Goal: Task Accomplishment & Management: Use online tool/utility

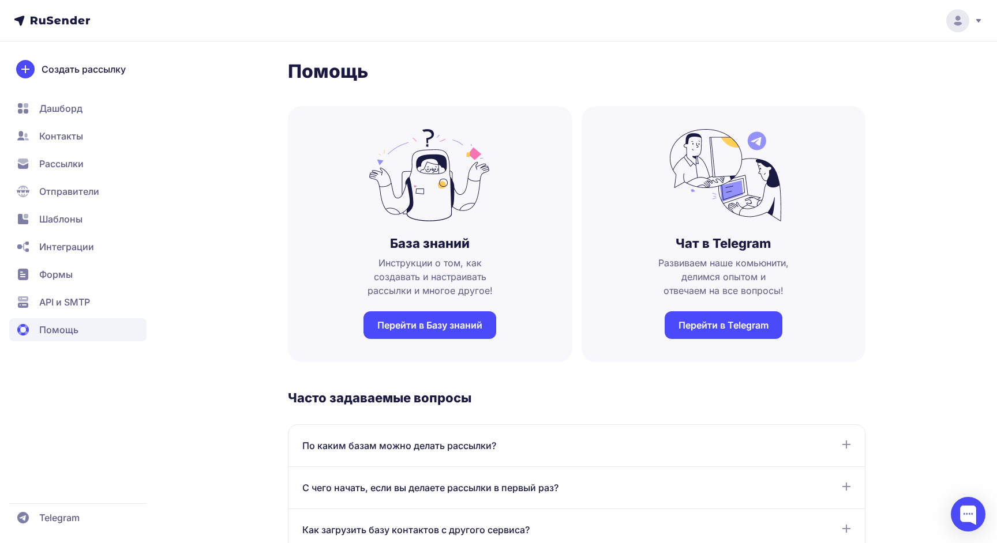
click at [981, 12] on div at bounding box center [958, 20] width 48 height 23
click at [819, 61] on span "Аккаунт" at bounding box center [807, 57] width 36 height 14
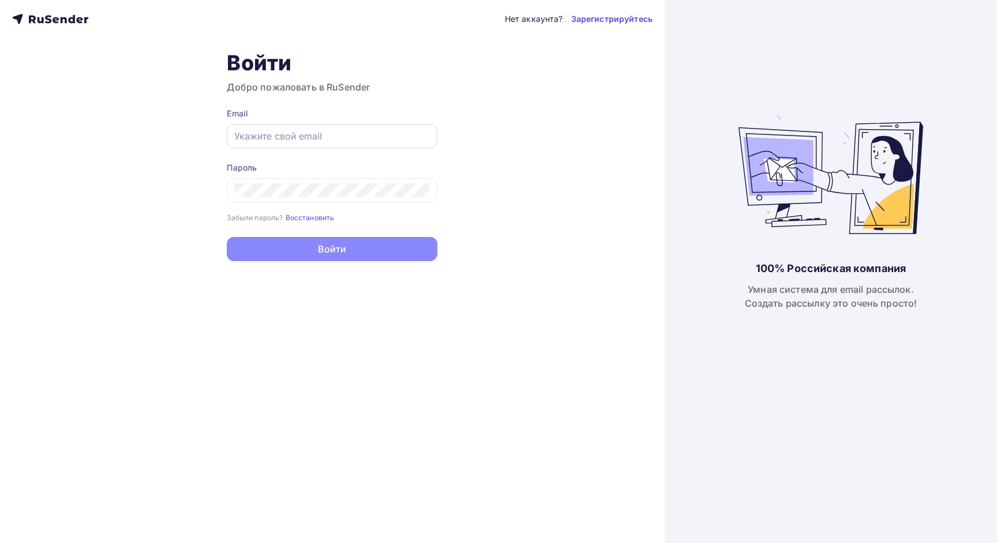
click at [324, 141] on input "text" at bounding box center [332, 136] width 196 height 14
paste input "[EMAIL_ADDRESS][DOMAIN_NAME]"
type input "[EMAIL_ADDRESS][DOMAIN_NAME]"
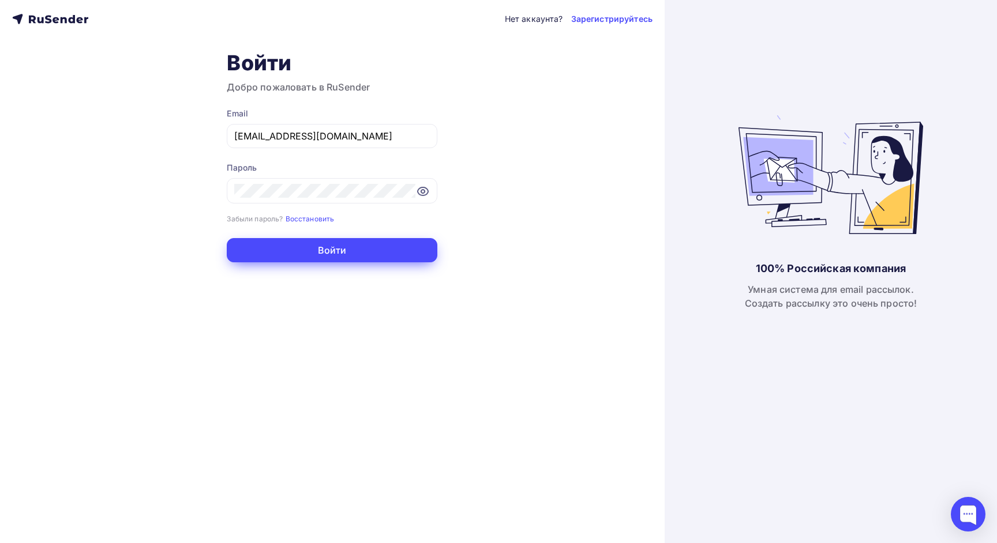
click at [332, 242] on button "Войти" at bounding box center [332, 250] width 211 height 24
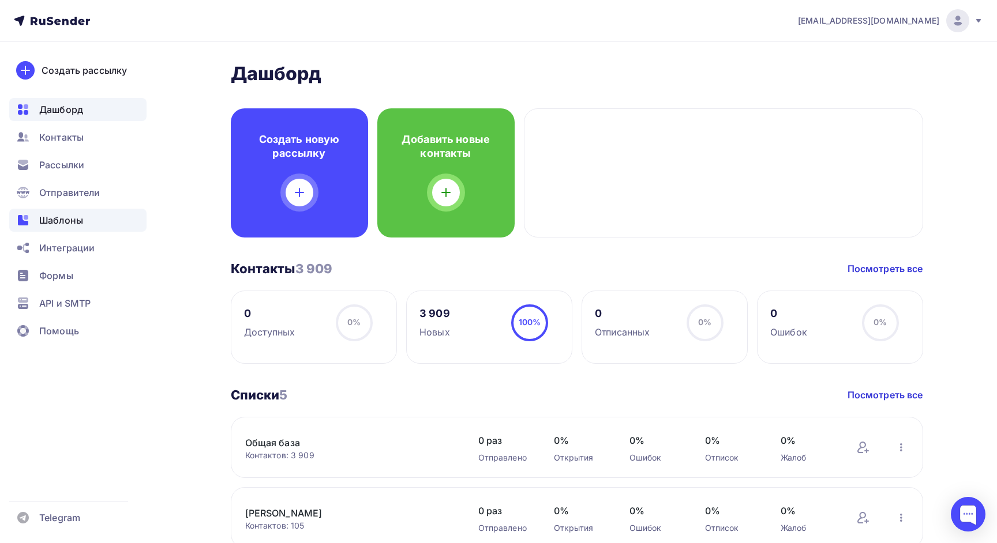
click at [76, 217] on span "Шаблоны" at bounding box center [61, 220] width 44 height 14
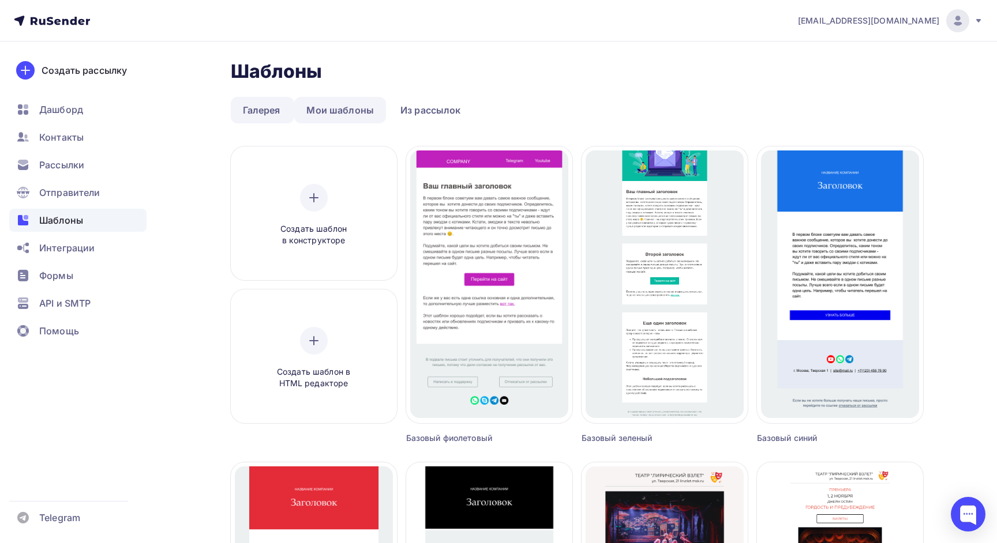
click at [346, 109] on link "Мои шаблоны" at bounding box center [340, 110] width 92 height 27
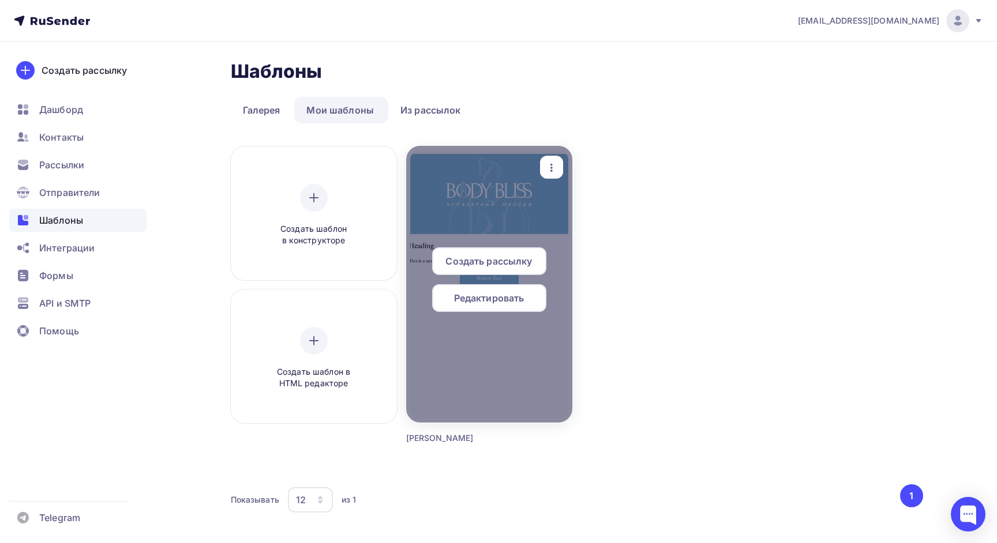
click at [485, 235] on div at bounding box center [489, 284] width 166 height 277
click at [486, 300] on span "Редактировать" at bounding box center [489, 298] width 70 height 14
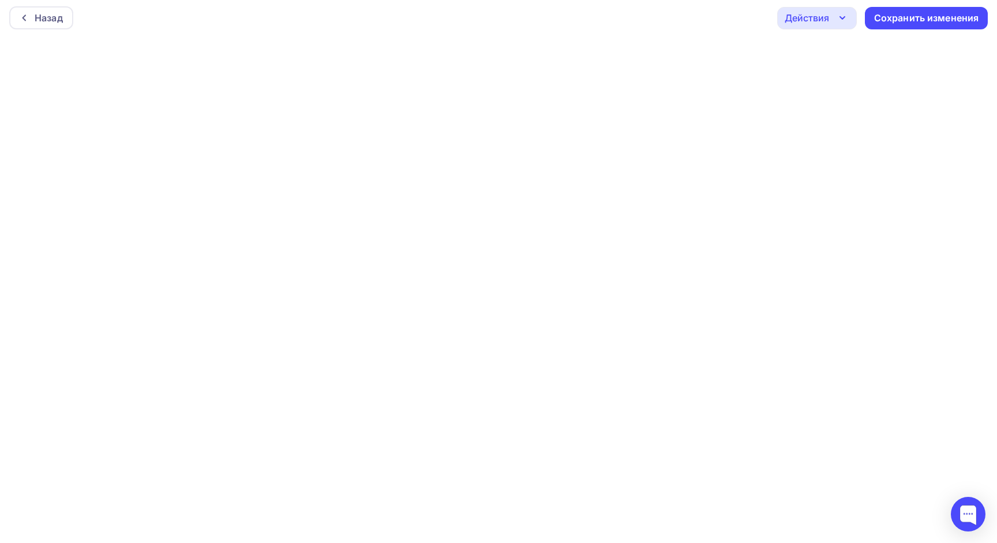
scroll to position [3, 0]
click at [889, 10] on div "Сохранить изменения" at bounding box center [926, 18] width 123 height 22
